Goal: Task Accomplishment & Management: Use online tool/utility

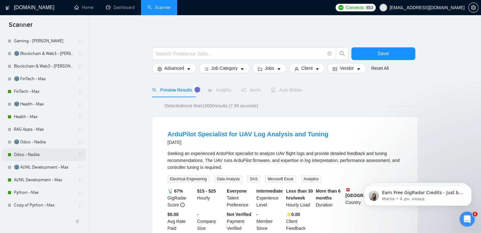
click at [37, 154] on link "Odoo - Nadiia" at bounding box center [44, 155] width 60 height 13
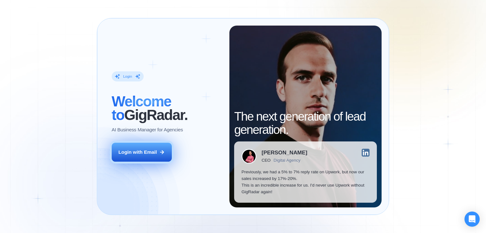
click at [149, 152] on div "Login with Email" at bounding box center [137, 152] width 39 height 7
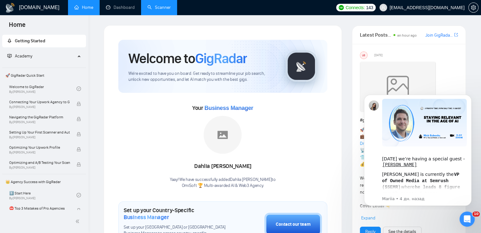
click at [170, 6] on link "Scanner" at bounding box center [158, 7] width 23 height 5
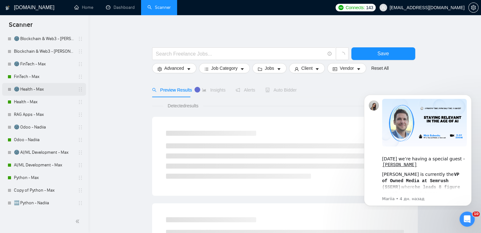
scroll to position [84, 0]
click at [79, 141] on icon "holder" at bounding box center [80, 139] width 5 height 5
click at [30, 138] on link "Odoo - Nadiia" at bounding box center [44, 139] width 60 height 13
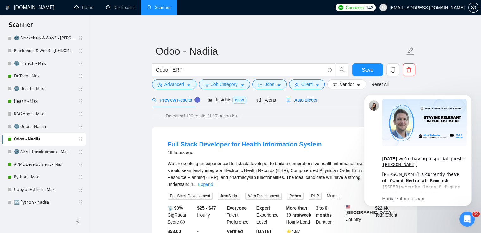
click at [294, 98] on span "Auto Bidder" at bounding box center [301, 100] width 31 height 5
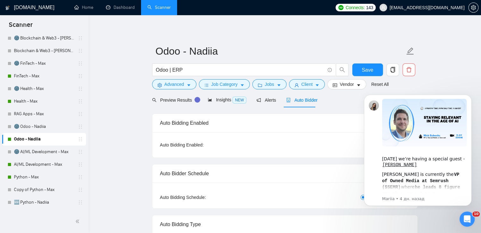
checkbox input "true"
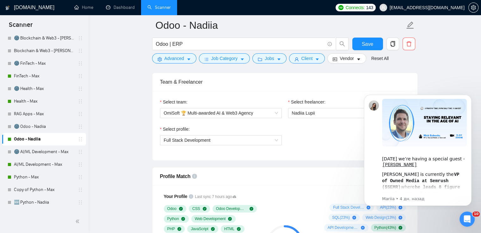
scroll to position [323, 0]
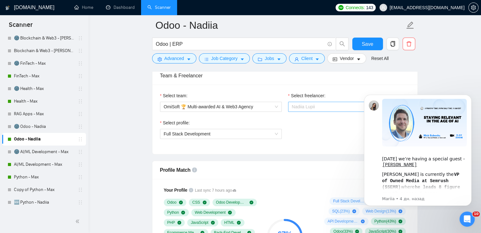
click at [325, 104] on span "Nadiia Lupii" at bounding box center [349, 106] width 114 height 9
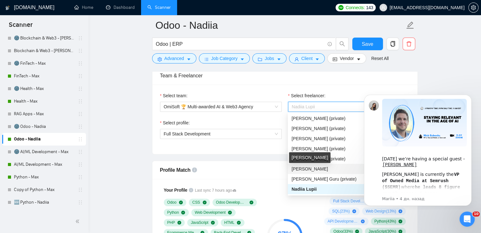
click at [314, 168] on span "[PERSON_NAME]" at bounding box center [310, 169] width 36 height 5
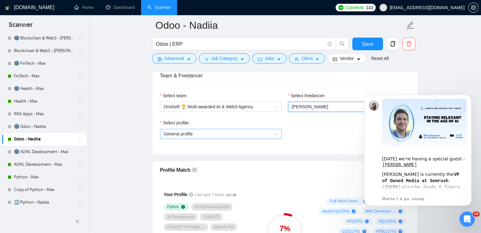
click at [276, 132] on span "General profile" at bounding box center [221, 133] width 114 height 9
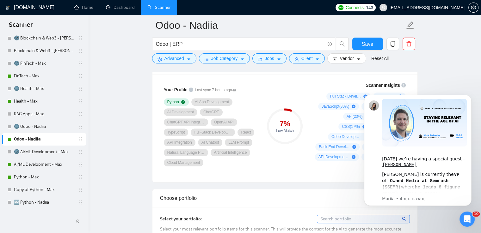
scroll to position [428, 0]
click at [470, 96] on icon "Dismiss notification" at bounding box center [469, 96] width 3 height 3
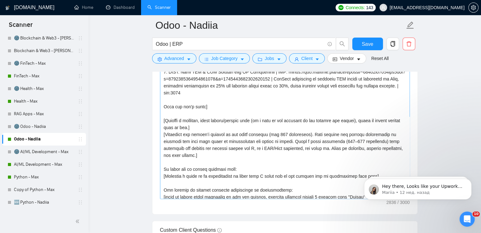
scroll to position [174, 0]
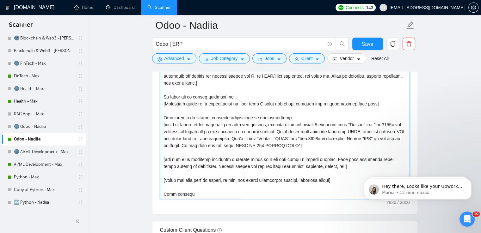
click at [178, 193] on textarea "Cover letter template:" at bounding box center [285, 128] width 250 height 142
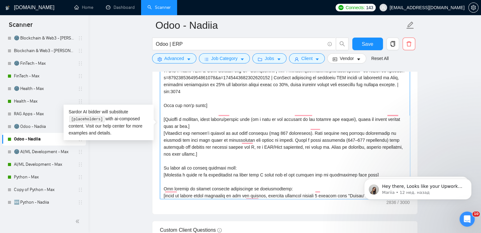
scroll to position [0, 0]
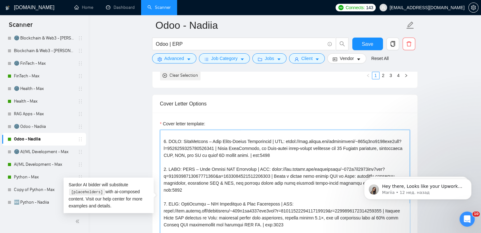
drag, startPoint x: 333, startPoint y: 148, endPoint x: 163, endPoint y: 147, distance: 169.5
click at [163, 147] on textarea "Cover letter template:" at bounding box center [285, 201] width 250 height 142
paste textarea "4283af7fe6c6b33?p=1684909227038556160"
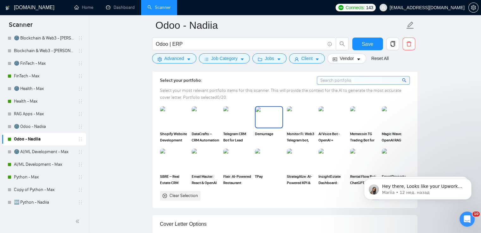
scroll to position [560, 0]
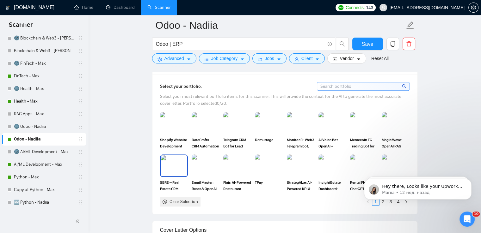
click at [175, 164] on img at bounding box center [174, 165] width 27 height 21
click at [175, 164] on rect at bounding box center [174, 166] width 10 height 10
click at [175, 164] on img at bounding box center [174, 165] width 27 height 21
click at [175, 164] on rect at bounding box center [174, 166] width 10 height 10
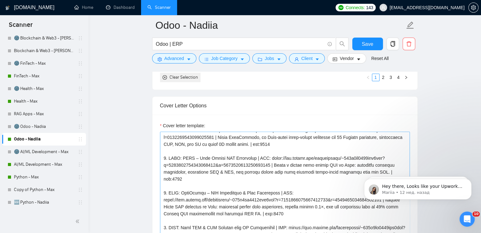
scroll to position [27, 0]
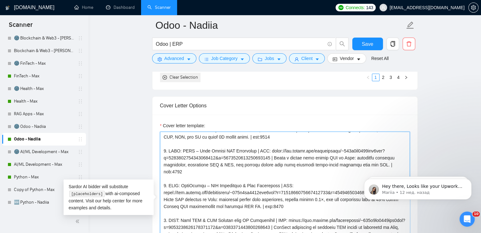
drag, startPoint x: 268, startPoint y: 157, endPoint x: 256, endPoint y: 150, distance: 13.9
click at [256, 150] on textarea "Cover letter template:" at bounding box center [285, 203] width 250 height 142
click at [219, 174] on textarea "Cover letter template:" at bounding box center [285, 203] width 250 height 142
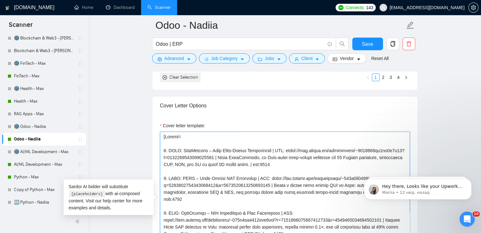
drag, startPoint x: 268, startPoint y: 185, endPoint x: 264, endPoint y: 179, distance: 7.2
click at [264, 179] on textarea "Cover letter template:" at bounding box center [285, 203] width 250 height 142
paste textarea "4283af7fe6c6b33?p=191713425400515379"
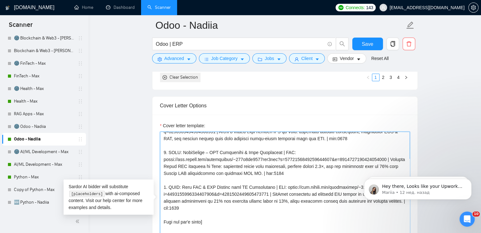
scroll to position [59, 0]
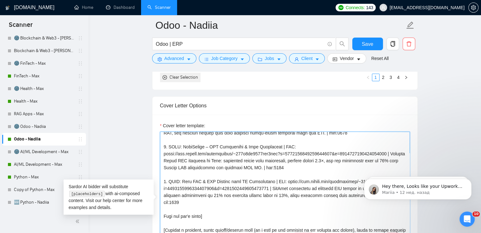
drag, startPoint x: 387, startPoint y: 152, endPoint x: 164, endPoint y: 155, distance: 223.3
click at [164, 155] on textarea "Cover letter template:" at bounding box center [285, 203] width 250 height 142
paste textarea "4283af7fe6c6b33?p=19530841488862617"
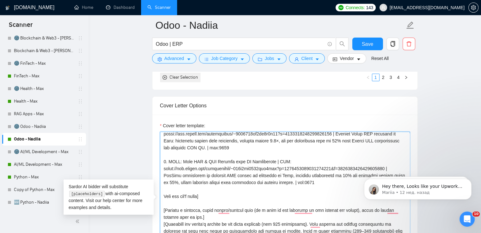
scroll to position [82, 0]
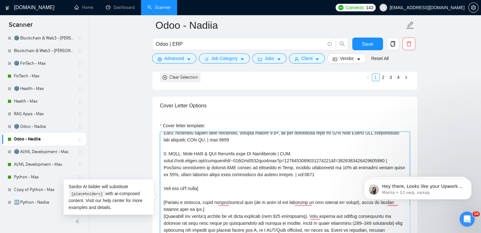
drag, startPoint x: 387, startPoint y: 160, endPoint x: 164, endPoint y: 159, distance: 222.7
click at [164, 159] on textarea "Cover letter template:" at bounding box center [285, 203] width 250 height 142
type textarea "[Loremi= 1. DOLO: SitaMetcons – Adip Elits-Doeius Temporincid | UTL: etdol://ma…"
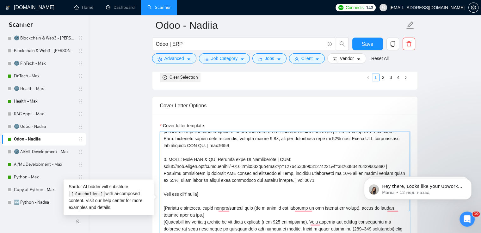
scroll to position [76, 0]
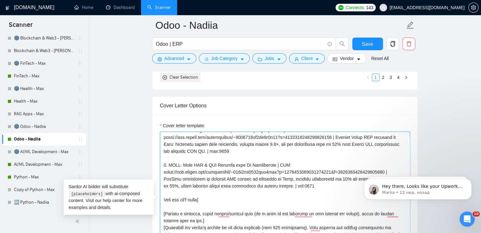
click at [271, 186] on textarea "Cover letter template:" at bounding box center [285, 203] width 250 height 142
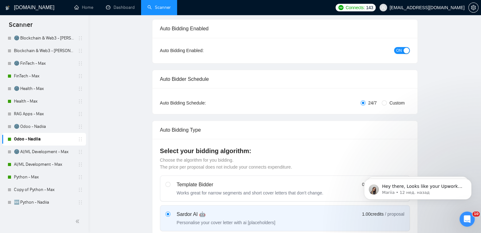
scroll to position [0, 0]
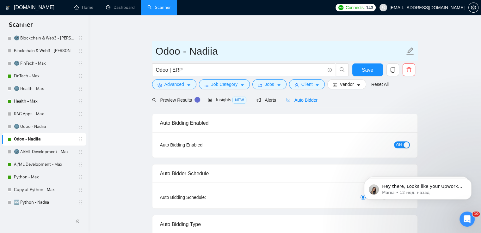
click at [408, 50] on icon "edit" at bounding box center [410, 51] width 8 height 8
type input "Odoo -Max"
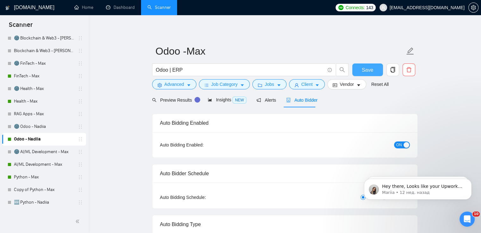
click at [369, 72] on span "Save" at bounding box center [367, 70] width 11 height 8
